Goal: Information Seeking & Learning: Compare options

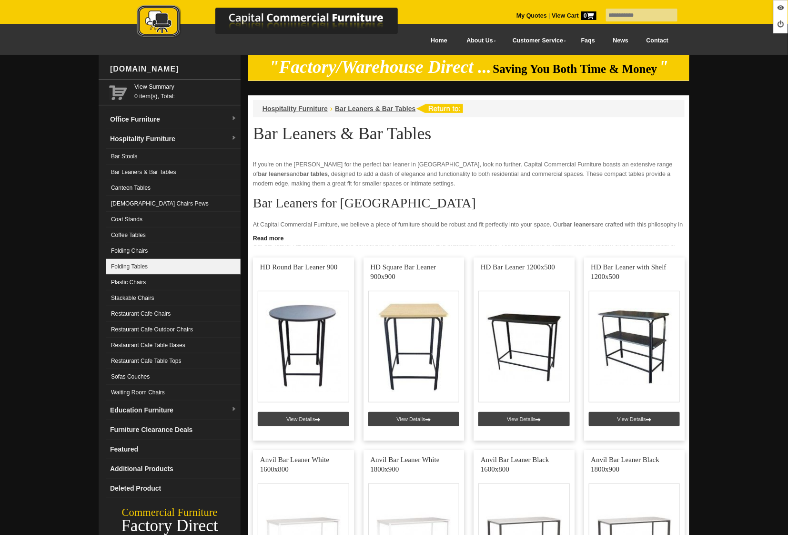
click at [148, 265] on link "Folding Tables" at bounding box center [173, 267] width 134 height 16
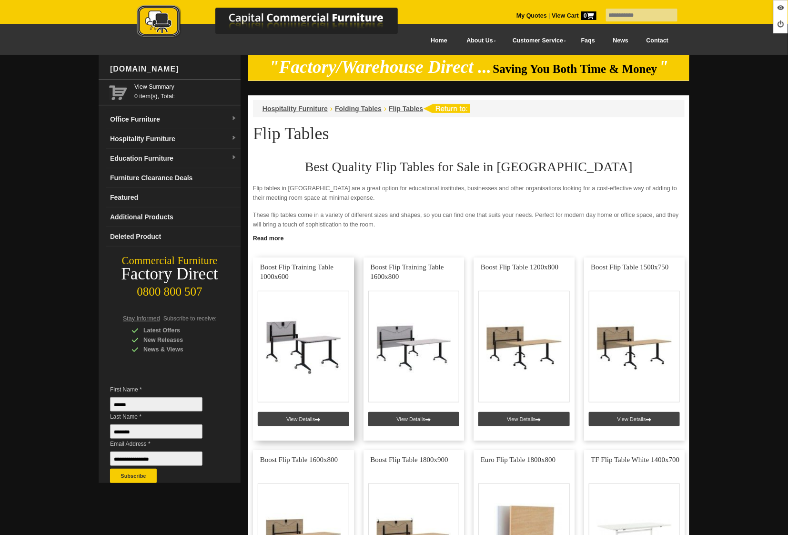
click at [299, 418] on link at bounding box center [303, 348] width 101 height 183
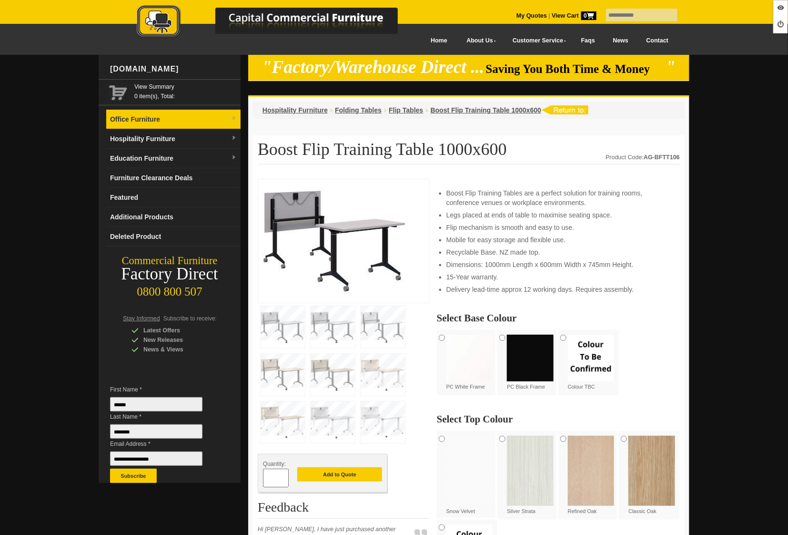
click at [153, 119] on link "Office Furniture" at bounding box center [173, 120] width 134 height 20
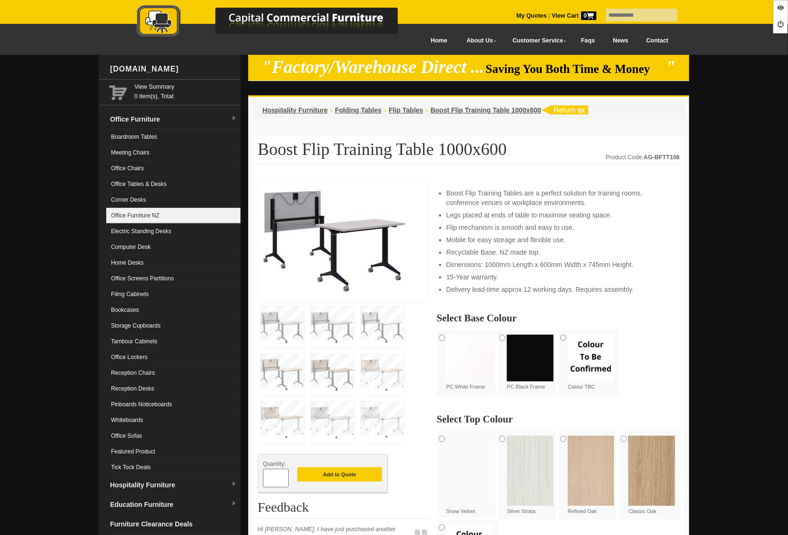
click at [148, 220] on link "Office Furniture NZ" at bounding box center [173, 216] width 134 height 16
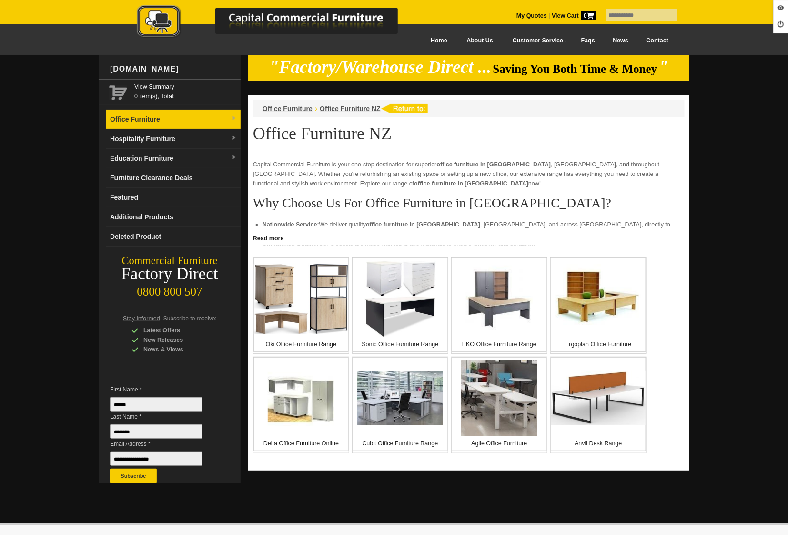
click at [151, 122] on link "Office Furniture" at bounding box center [173, 120] width 134 height 20
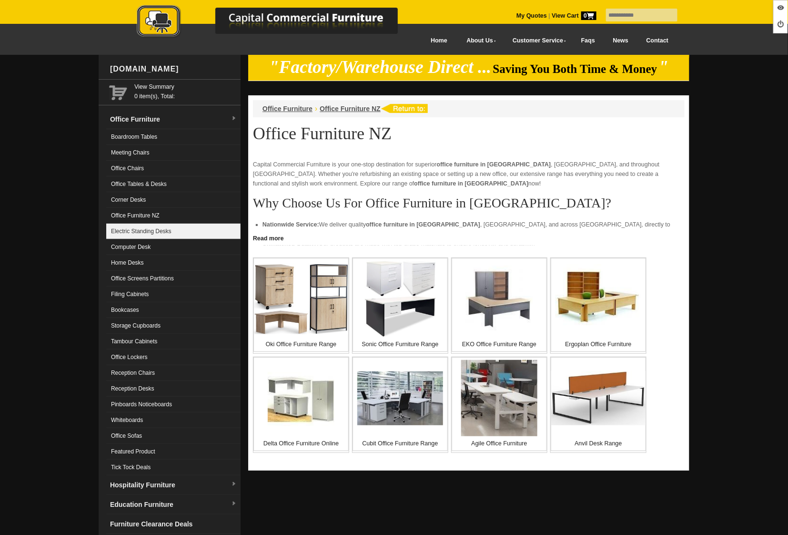
click at [153, 229] on link "Electric Standing Desks" at bounding box center [173, 232] width 134 height 16
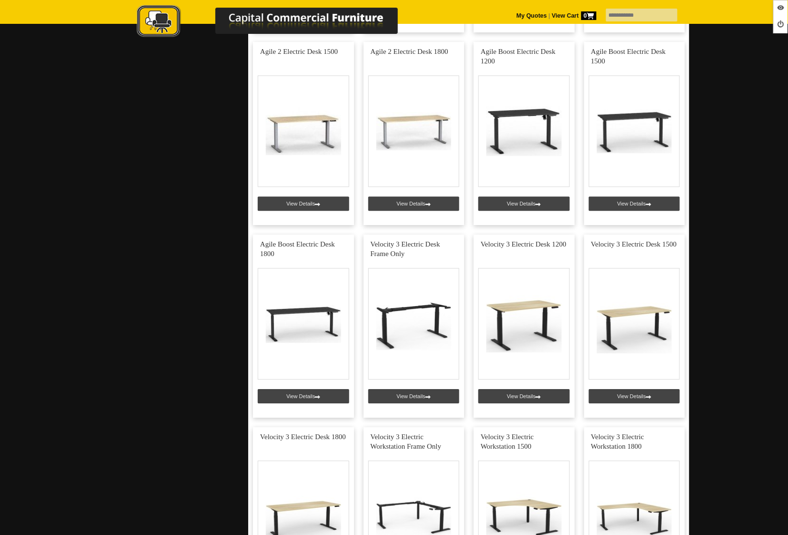
scroll to position [998, 0]
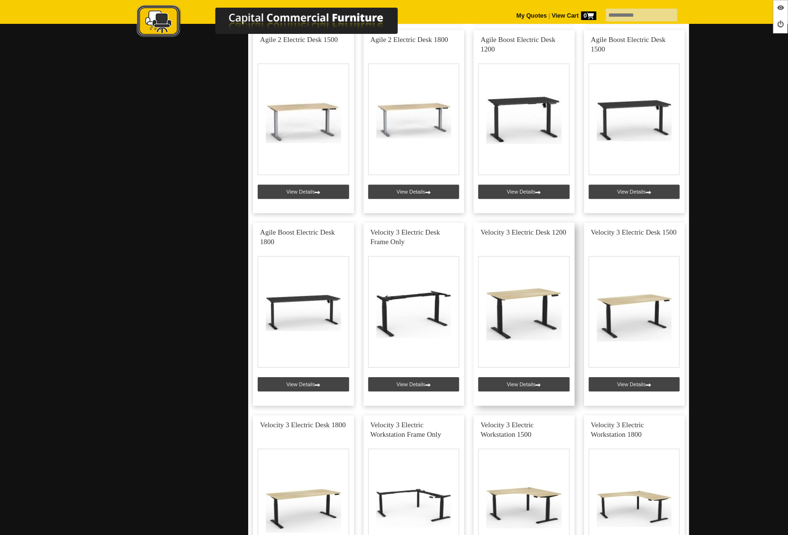
click at [511, 385] on link at bounding box center [524, 314] width 101 height 183
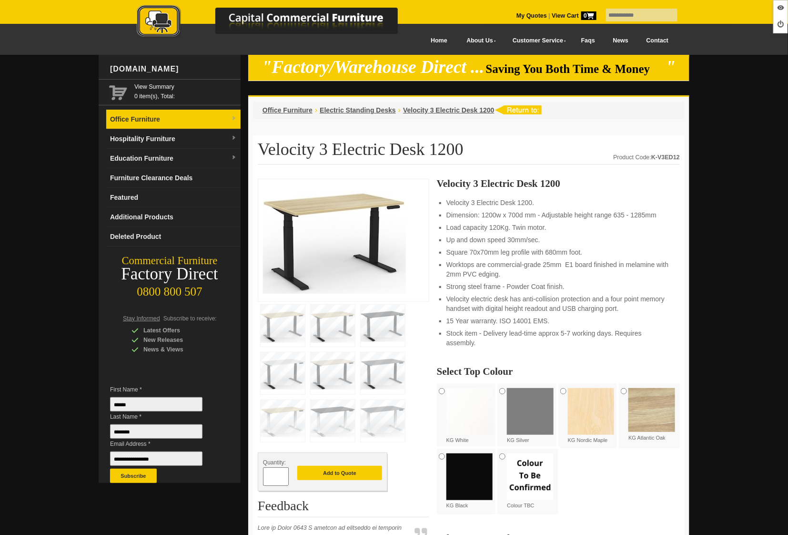
click at [131, 127] on link "Office Furniture" at bounding box center [173, 120] width 134 height 20
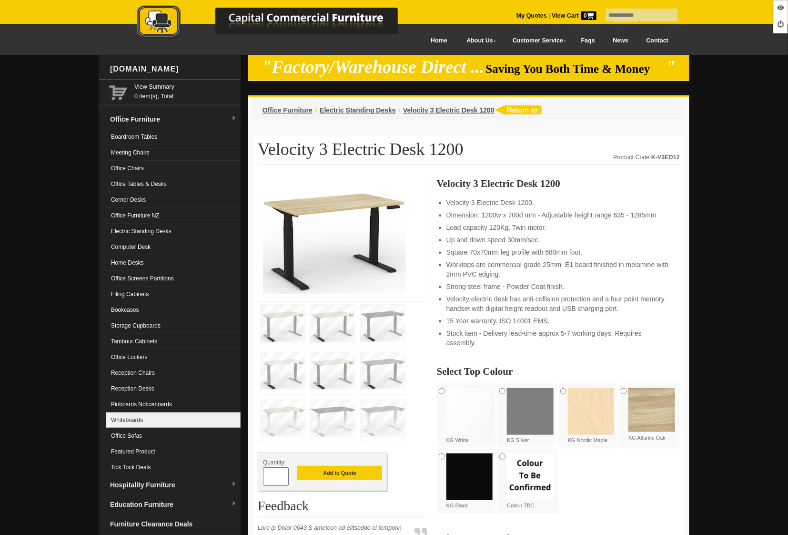
click at [172, 418] on link "Whiteboards" at bounding box center [173, 420] width 134 height 16
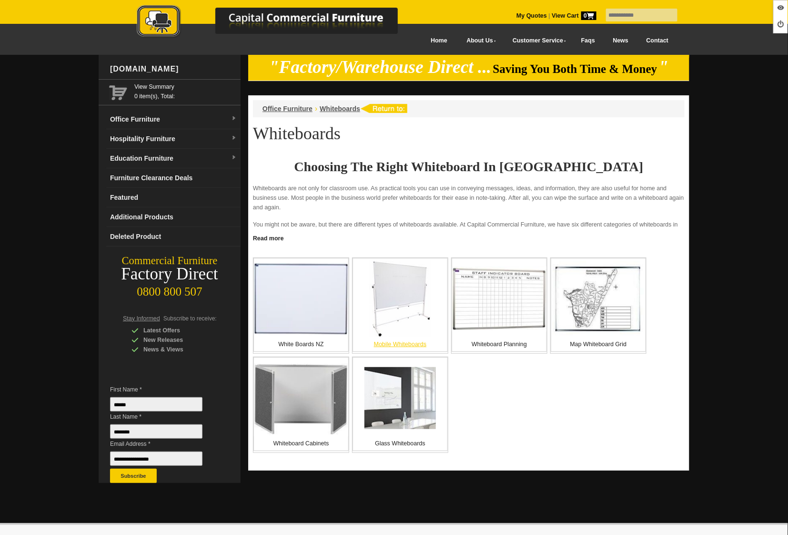
click at [408, 310] on img at bounding box center [399, 299] width 61 height 76
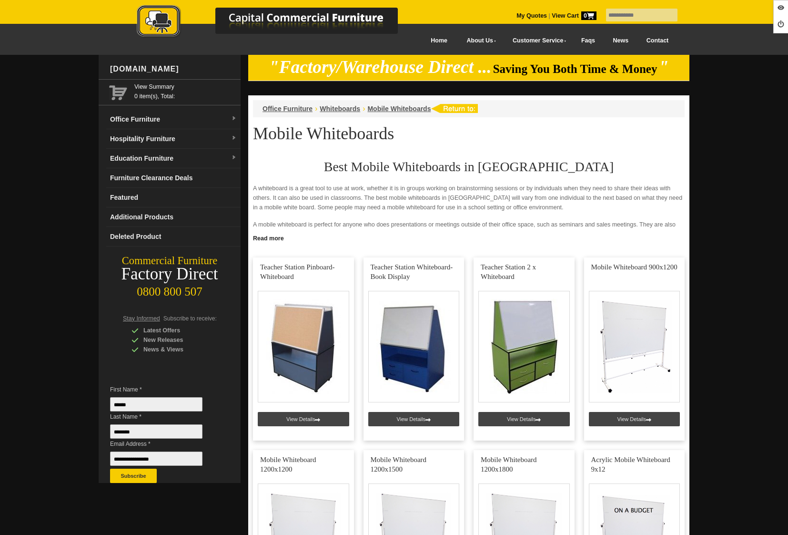
scroll to position [256, 0]
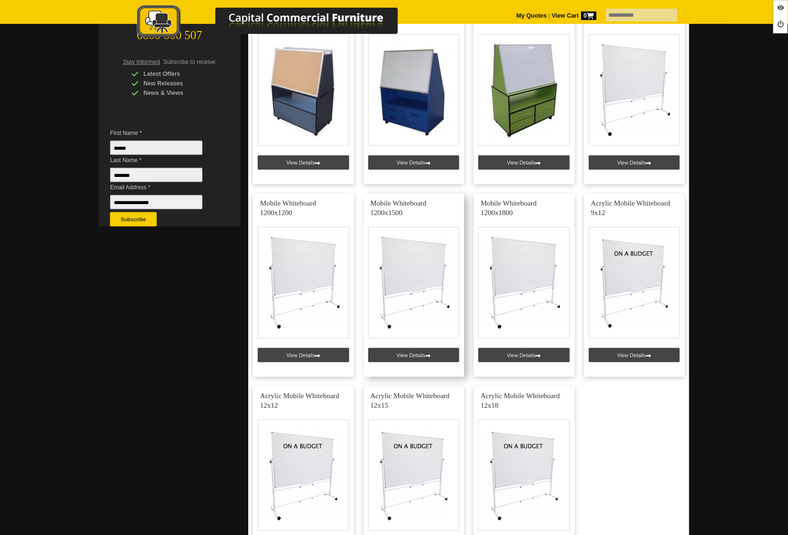
click at [408, 353] on link at bounding box center [414, 285] width 101 height 183
